Goal: Task Accomplishment & Management: Complete application form

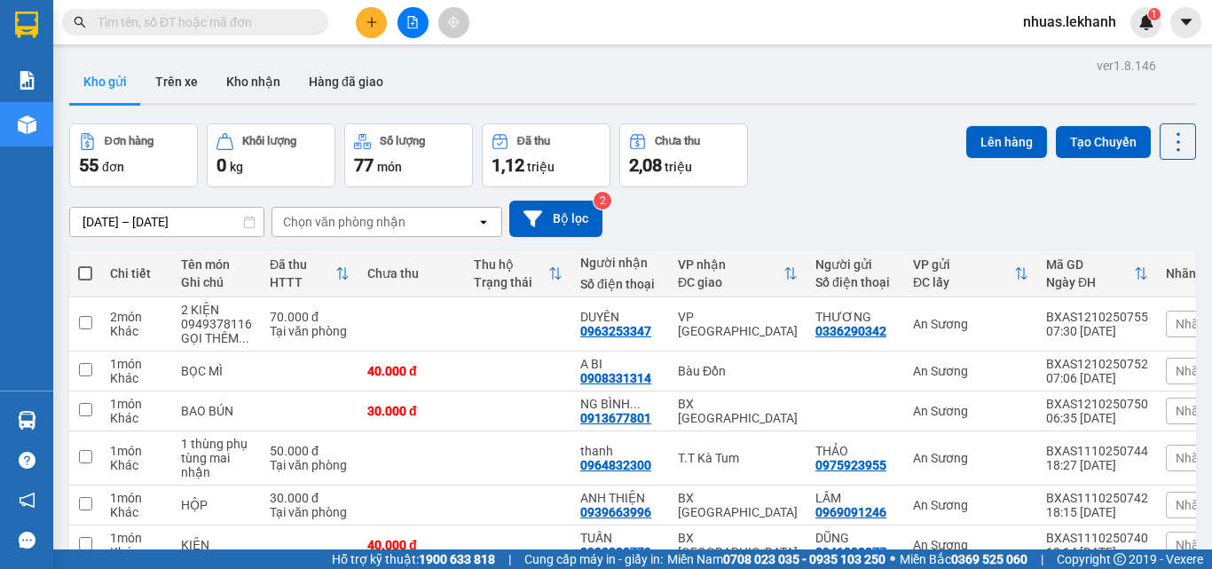
click at [272, 19] on input "text" at bounding box center [202, 22] width 209 height 20
drag, startPoint x: 0, startPoint y: 0, endPoint x: 272, endPoint y: 19, distance: 272.3
click at [272, 19] on input "text" at bounding box center [202, 22] width 209 height 20
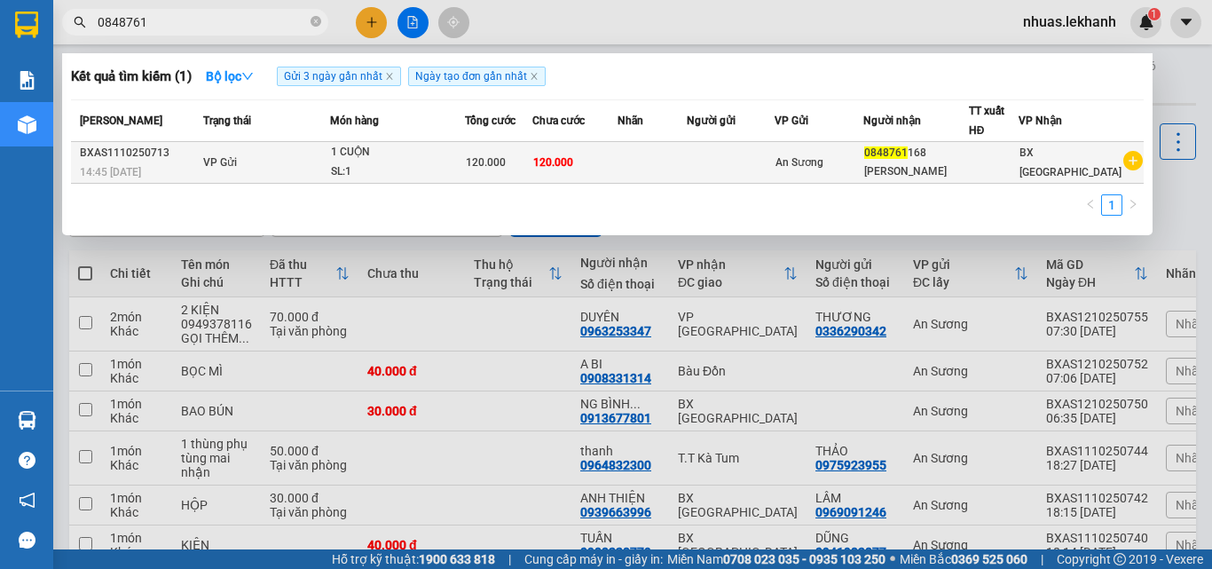
type input "0848761"
click at [824, 162] on span "An Sương" at bounding box center [800, 162] width 48 height 12
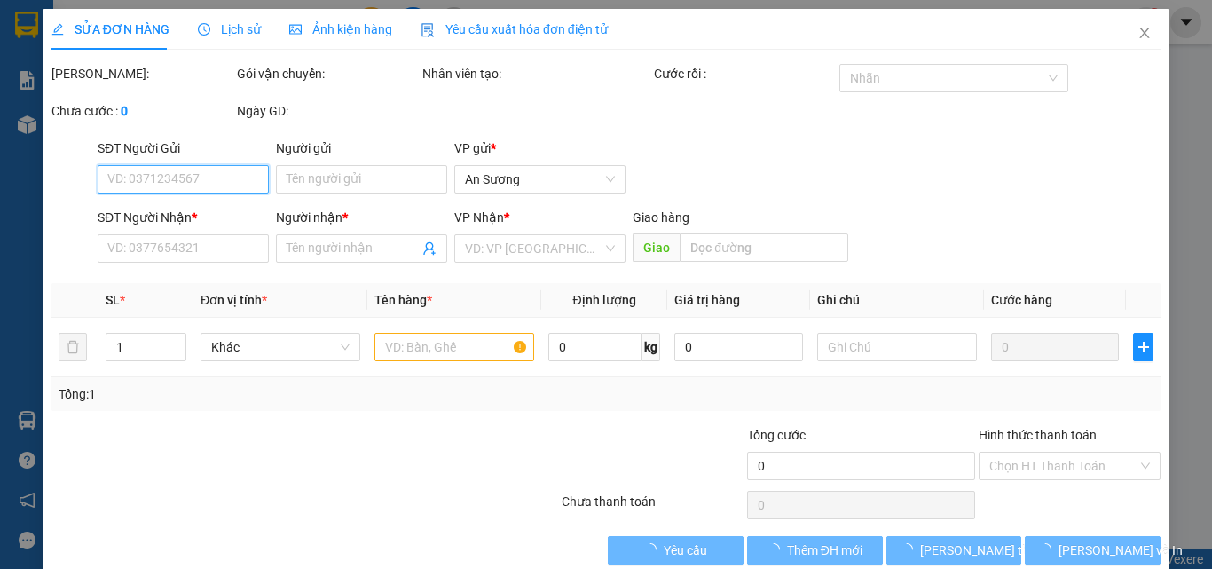
type input "0848761168"
type input "[PERSON_NAME]"
type input "120.000"
